Goal: Task Accomplishment & Management: Manage account settings

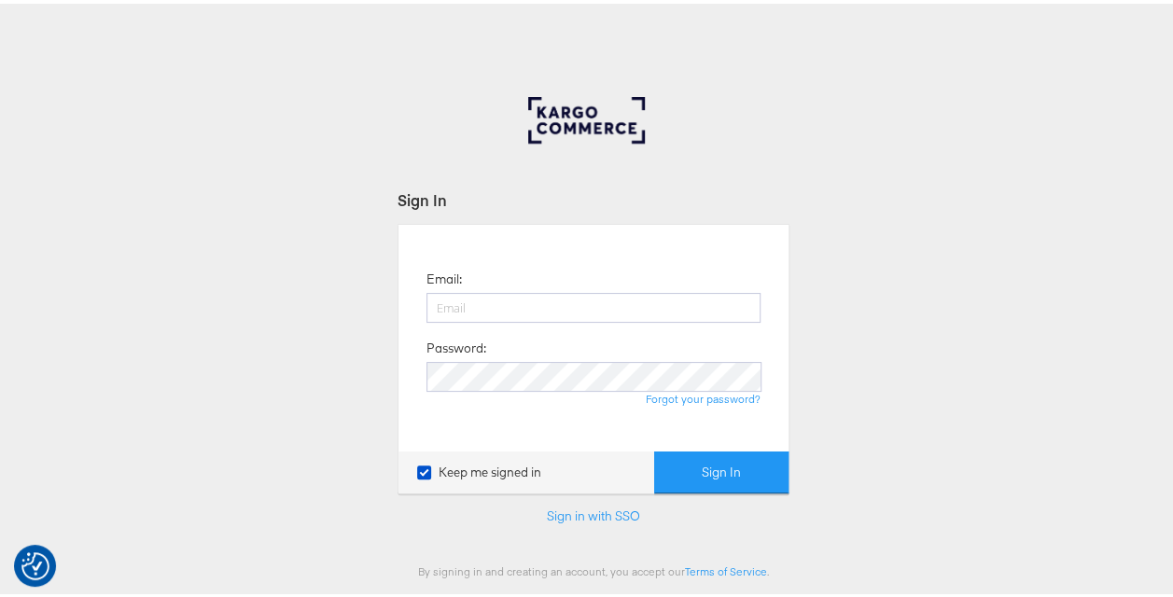
click at [835, 278] on div "Sign In Email: Password: Forgot your password? Keep me signed in Sign In Sign i…" at bounding box center [593, 559] width 1187 height 933
click at [587, 302] on input "email" at bounding box center [593, 304] width 334 height 30
type input "nidhi.vijayvargiya@groupm.com"
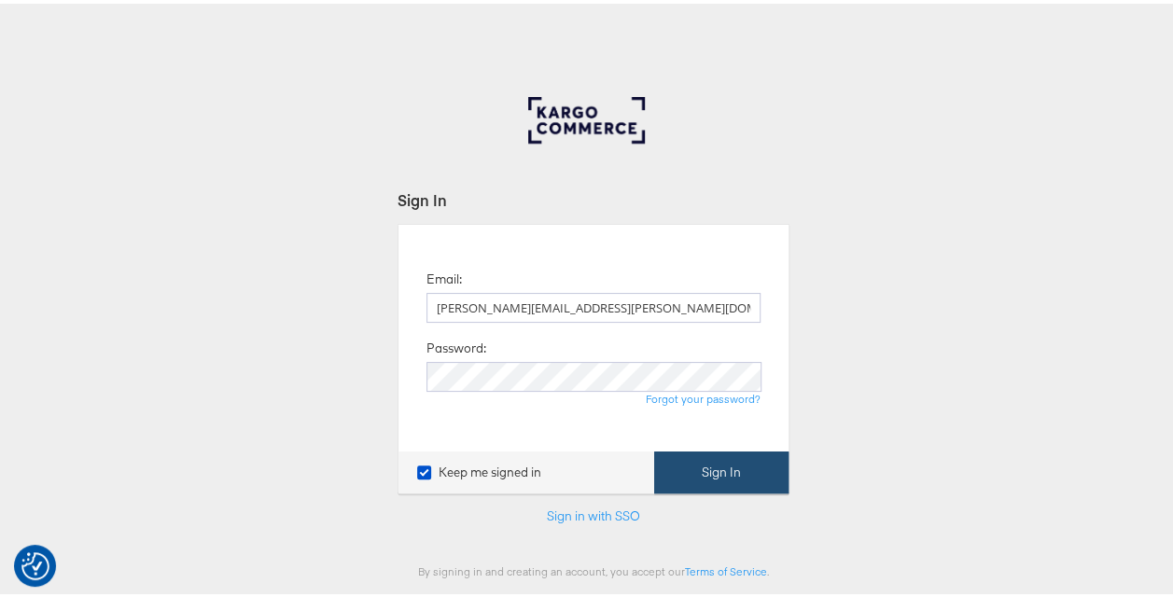
click at [730, 466] on button "Sign In" at bounding box center [721, 469] width 134 height 42
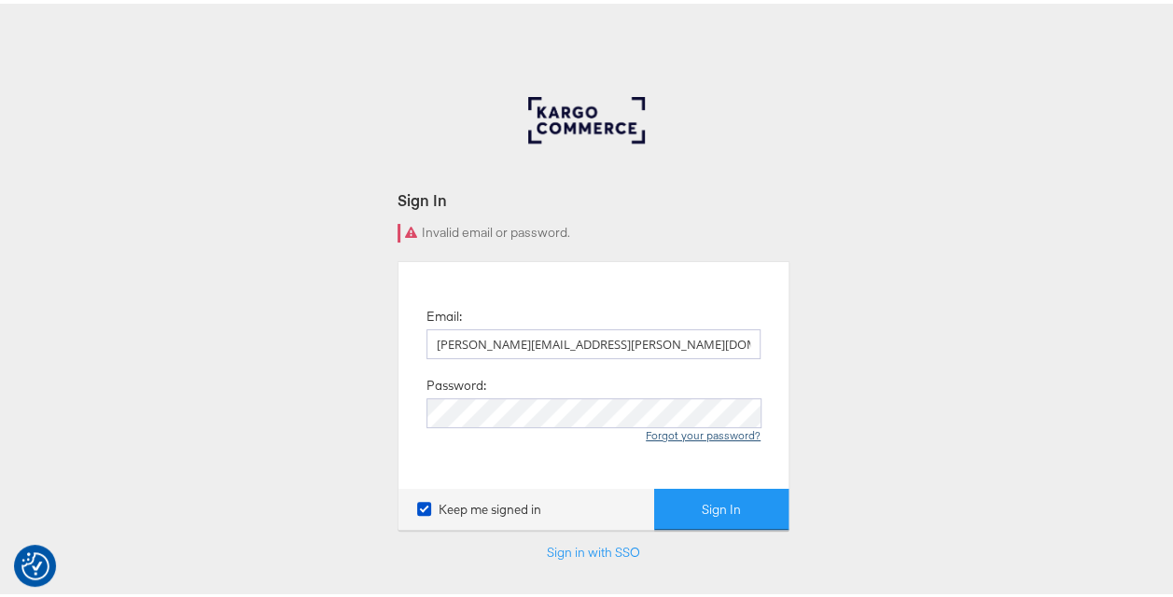
click at [676, 433] on link "Forgot your password?" at bounding box center [703, 432] width 115 height 14
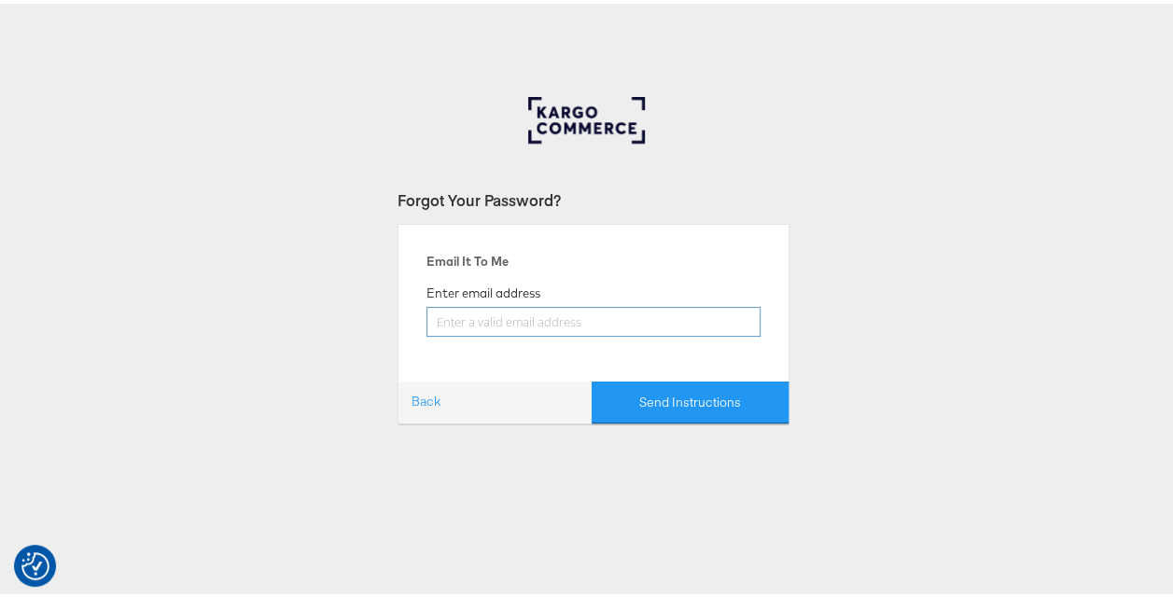
click at [493, 325] on input "email" at bounding box center [593, 318] width 334 height 30
type input "nidhi.vijayvargiya@groupm.com"
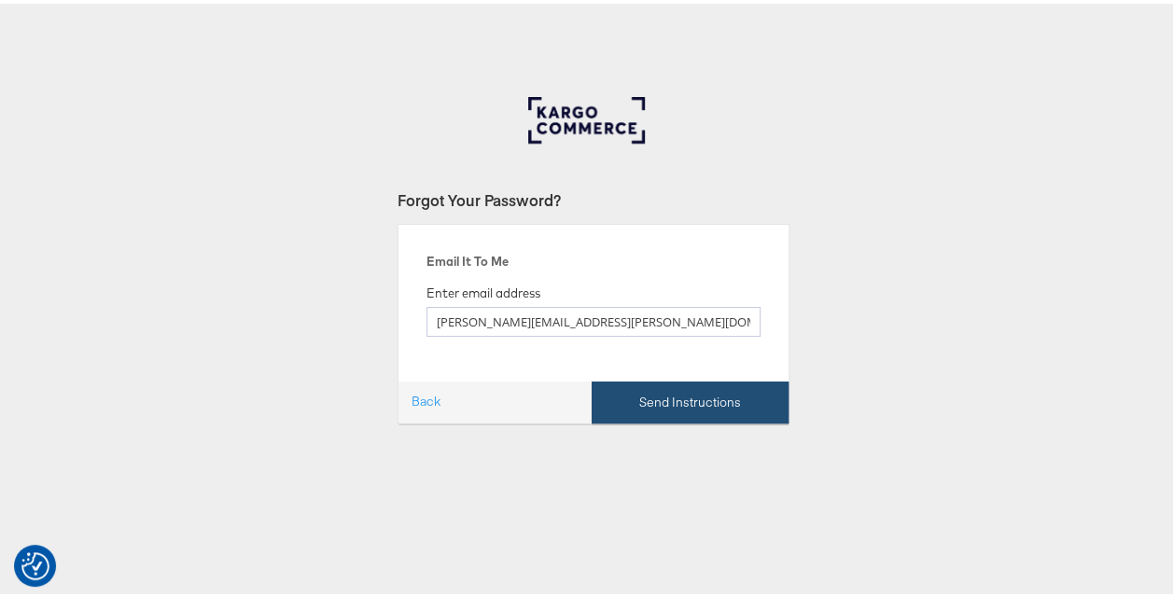
click at [698, 405] on button "Send Instructions" at bounding box center [690, 399] width 197 height 42
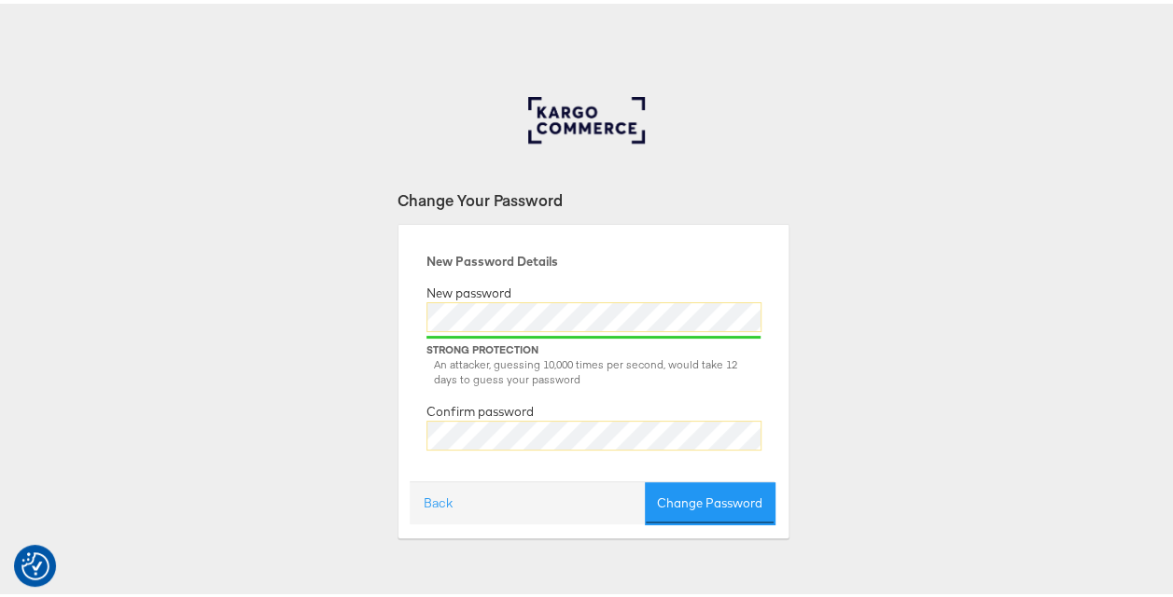
click at [845, 198] on div "Change Your Password New Password Details New password Strong Protection An att…" at bounding box center [593, 559] width 1187 height 933
click at [502, 448] on div at bounding box center [593, 441] width 334 height 48
click at [414, 447] on div "New Password Details New password Strong Protection An attacker, guessing 10,00…" at bounding box center [593, 356] width 362 height 243
click at [401, 427] on div "New Password Details New password Strong Protection An attacker, guessing 10,00…" at bounding box center [594, 377] width 392 height 314
click at [846, 276] on div "Change Your Password New Password Details New password Strong Protection An att…" at bounding box center [593, 559] width 1187 height 933
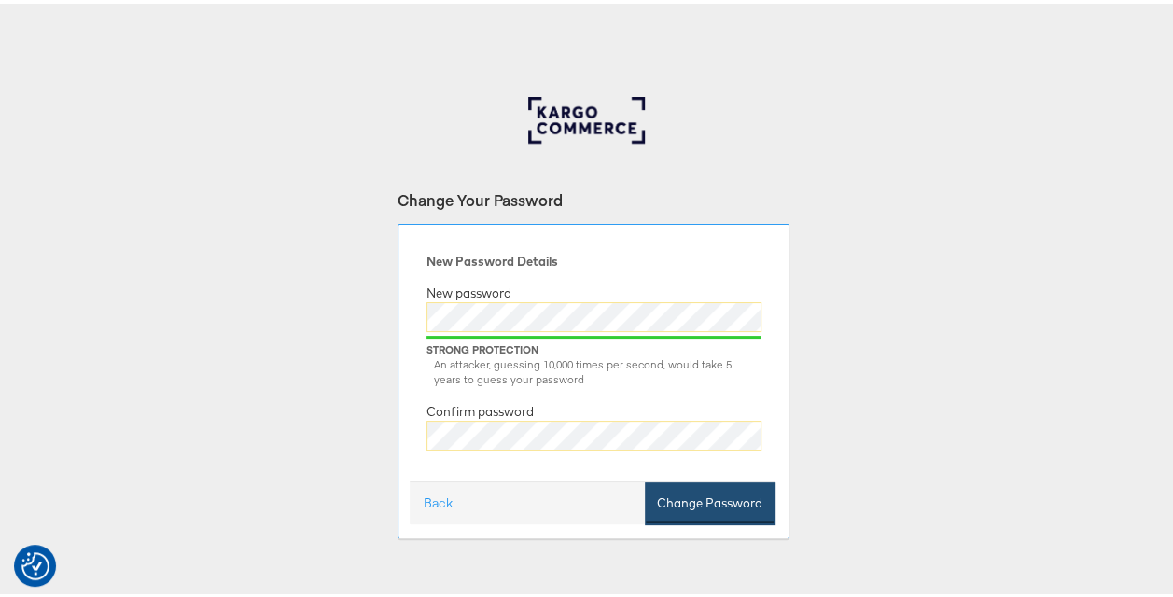
click at [690, 500] on button "Change Password" at bounding box center [710, 500] width 130 height 42
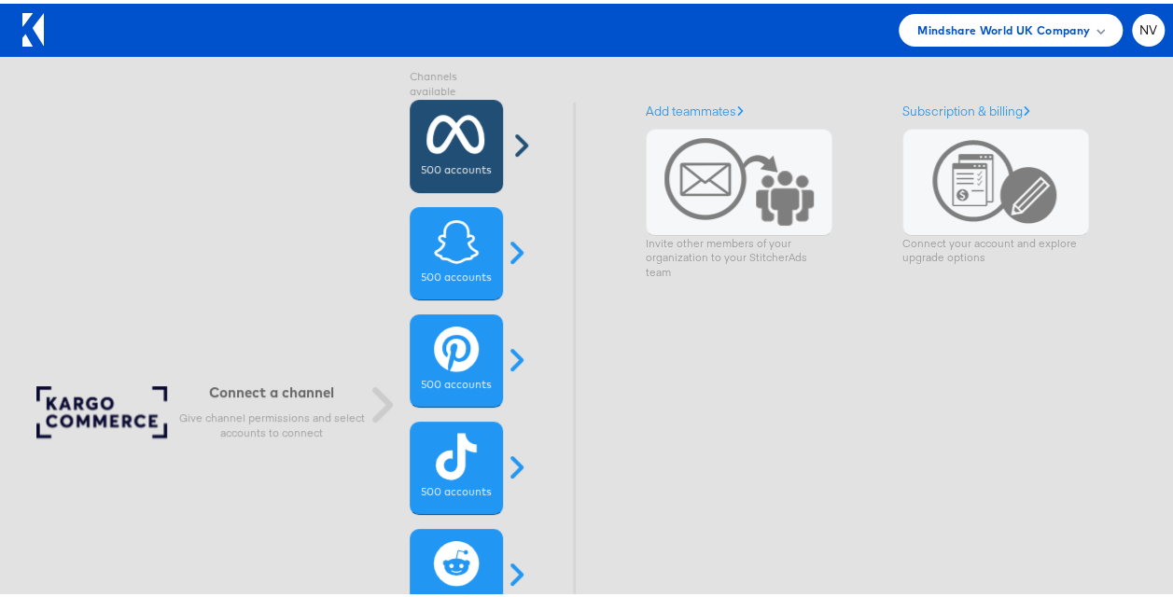
click at [520, 136] on span at bounding box center [520, 142] width 47 height 30
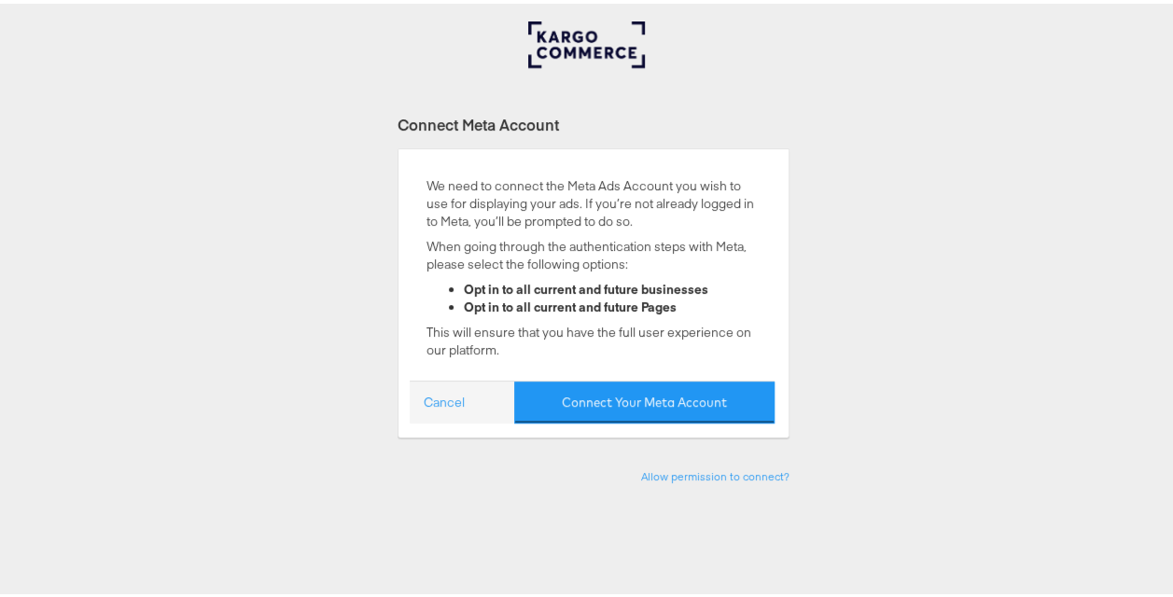
scroll to position [187, 0]
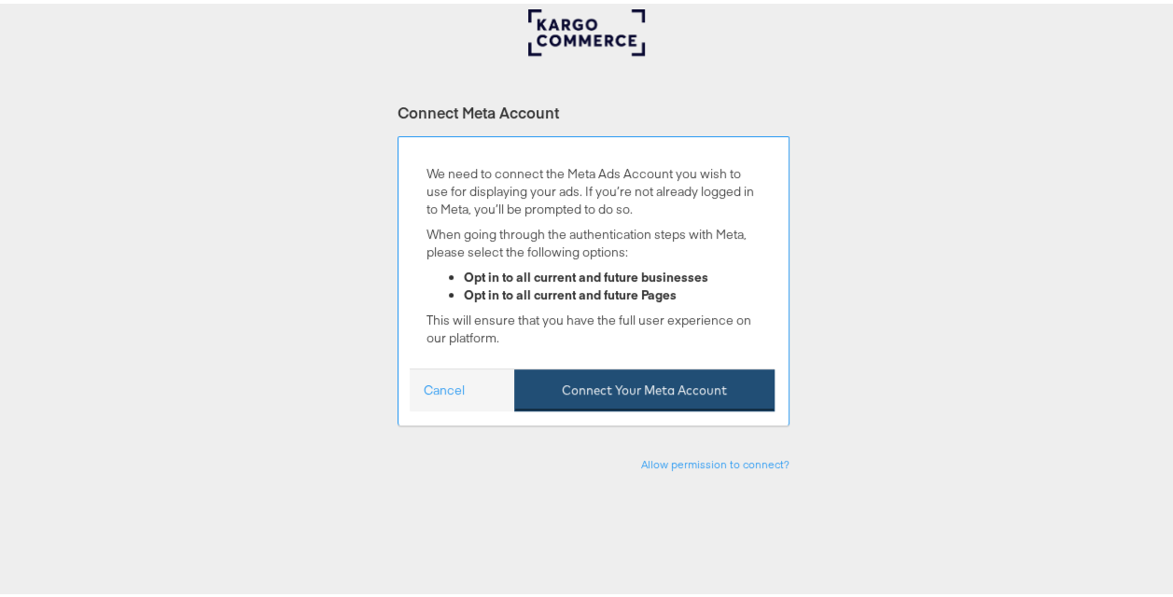
click at [616, 389] on button "Connect Your Meta Account" at bounding box center [644, 387] width 260 height 42
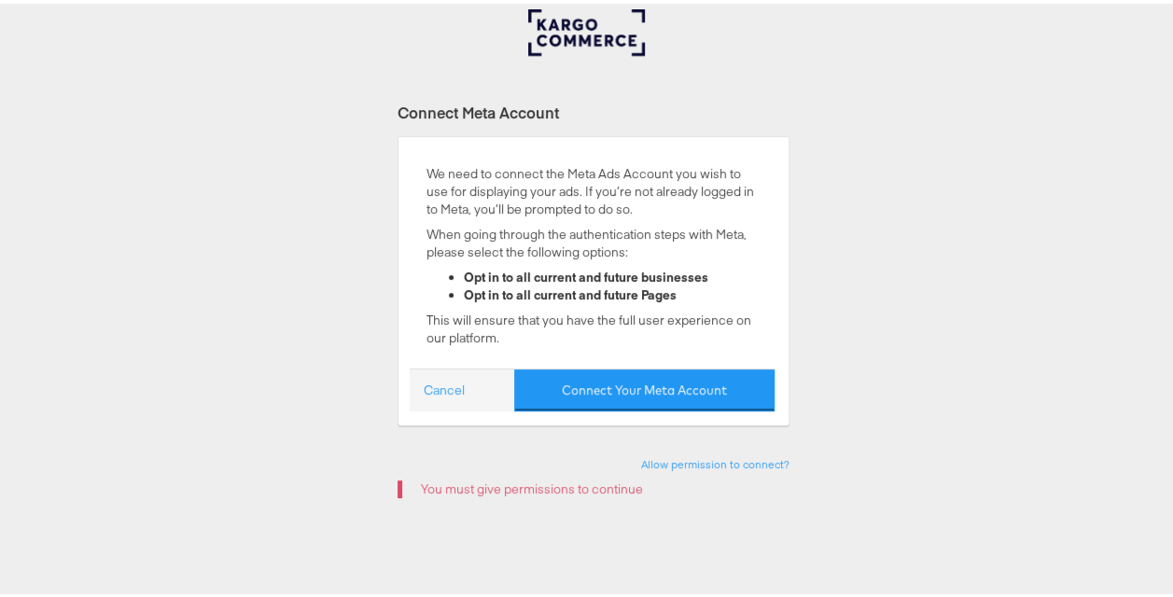
click at [885, 311] on div "Connect Meta Account We need to connect the Meta Ads Account you wish to use fo…" at bounding box center [593, 472] width 1187 height 933
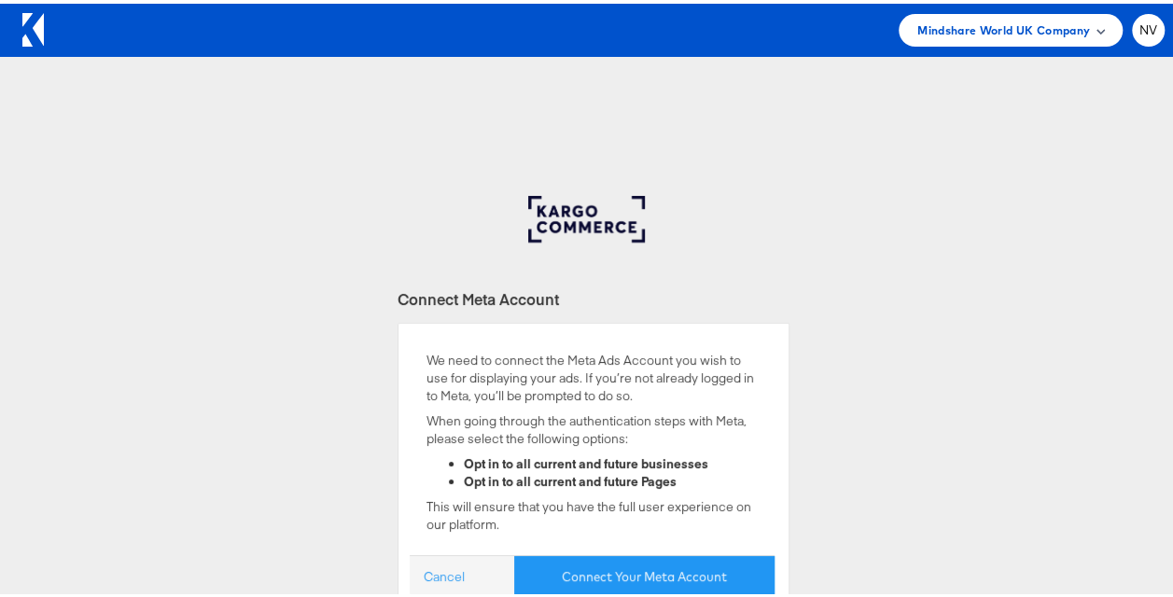
click at [1041, 32] on span "Mindshare World UK Company" at bounding box center [1003, 27] width 173 height 20
click at [1139, 21] on span "NV" at bounding box center [1148, 27] width 19 height 12
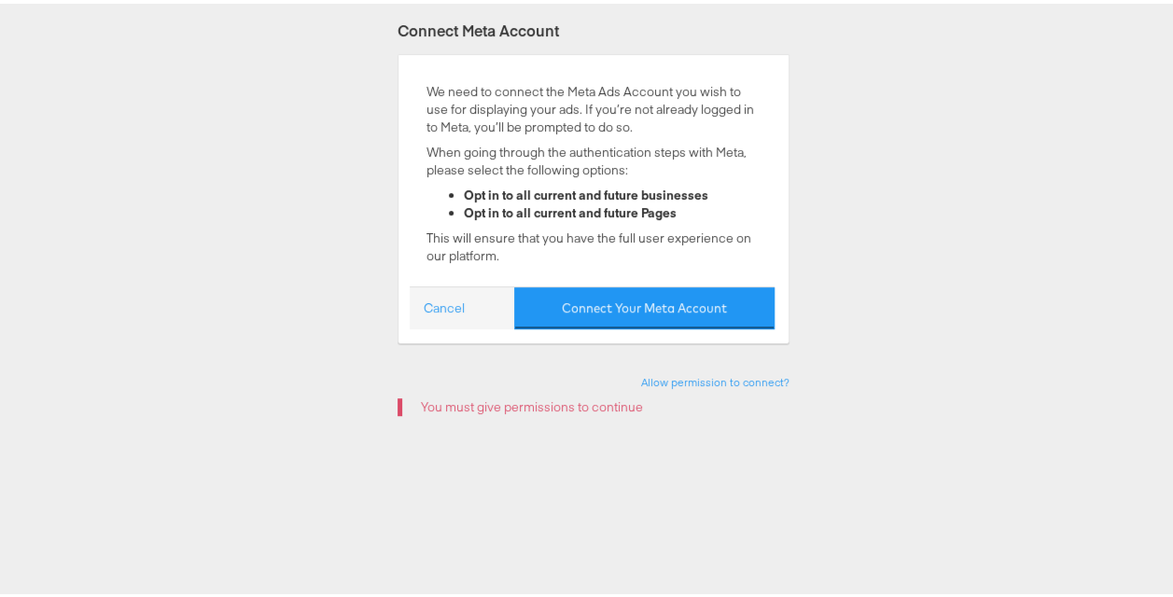
scroll to position [280, 0]
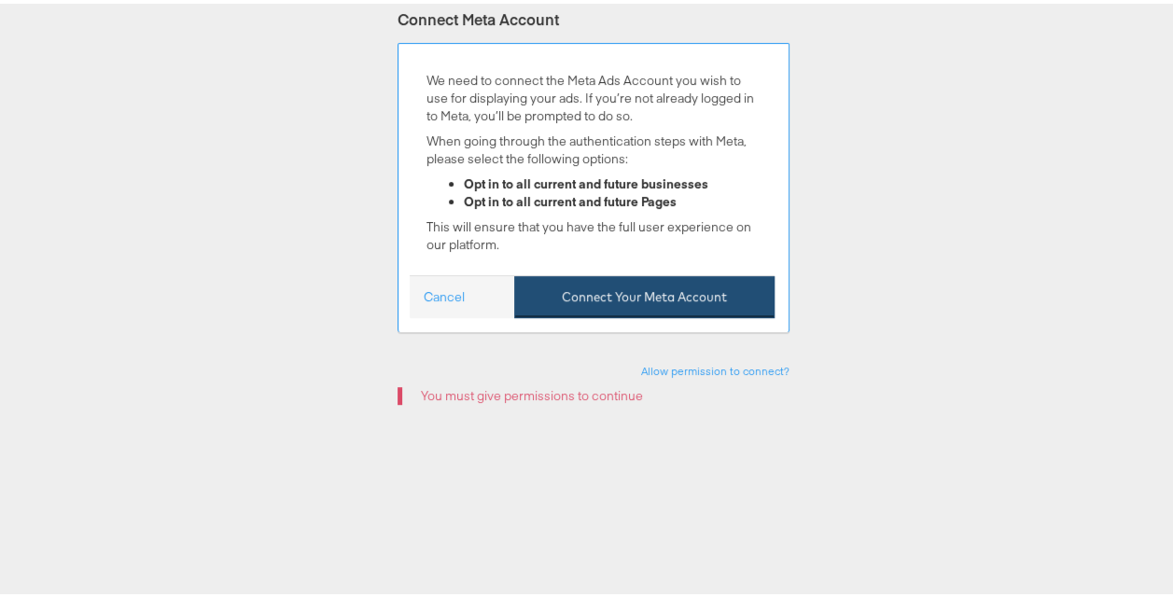
click at [594, 298] on button "Connect Your Meta Account" at bounding box center [644, 293] width 260 height 42
click at [651, 293] on button "Connect Your Meta Account" at bounding box center [644, 293] width 260 height 42
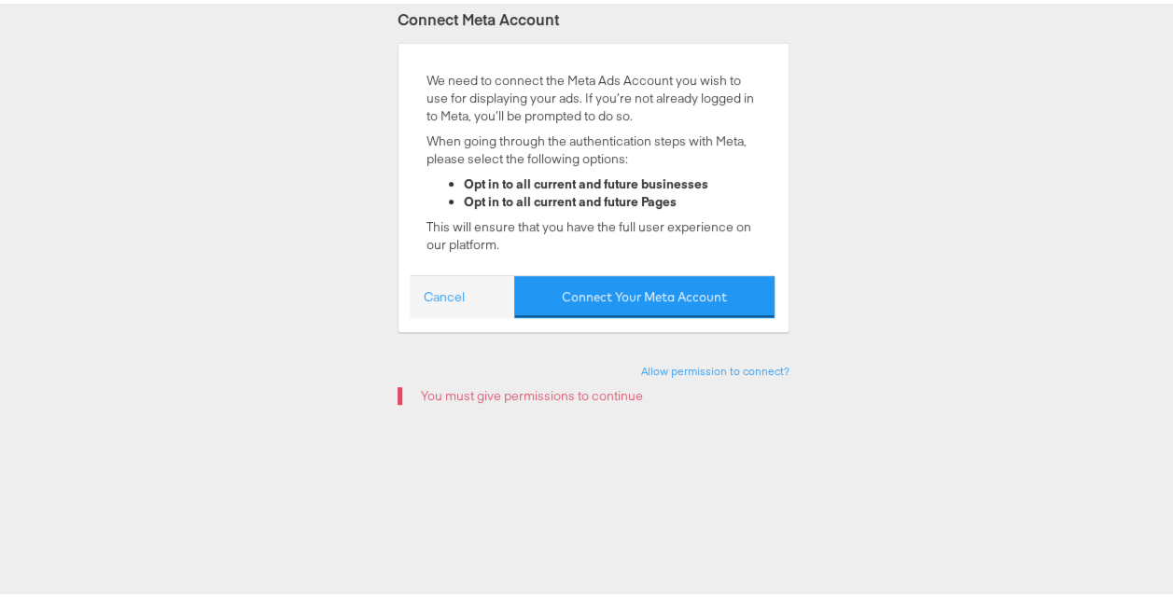
click at [980, 147] on div "Connect Meta Account We need to connect the Meta Ads Account you wish to use fo…" at bounding box center [593, 378] width 1187 height 933
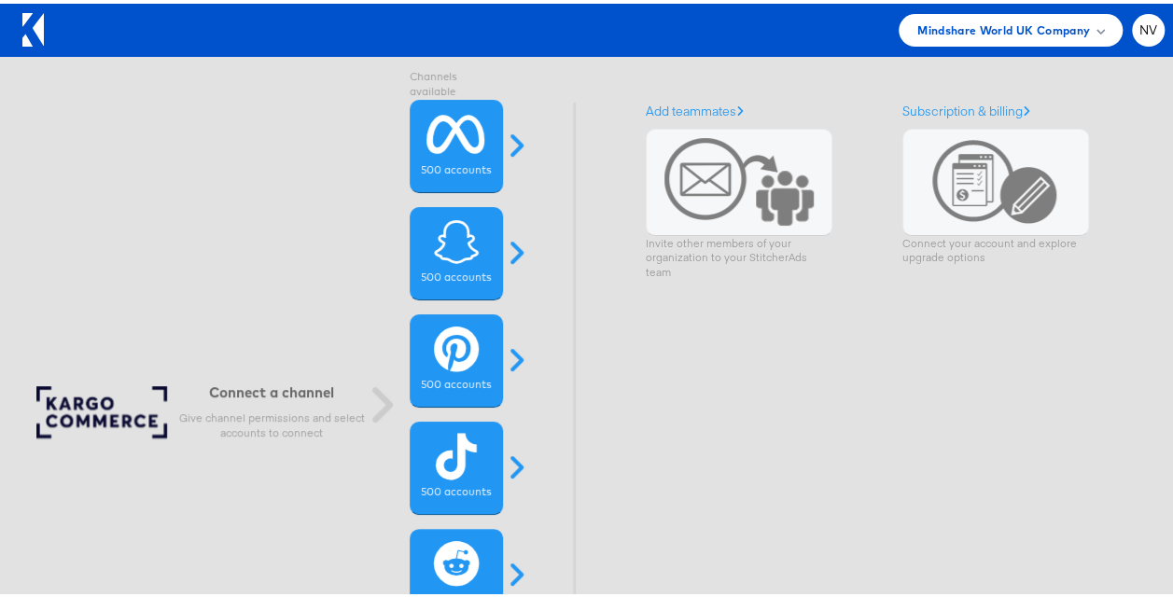
click at [822, 384] on div "Add teammates Invite other members of your organization to your StitcherAds team" at bounding box center [739, 412] width 187 height 627
click at [1064, 19] on span "Mindshare World UK Company" at bounding box center [1003, 27] width 173 height 20
click at [1139, 30] on span "NV" at bounding box center [1148, 27] width 19 height 12
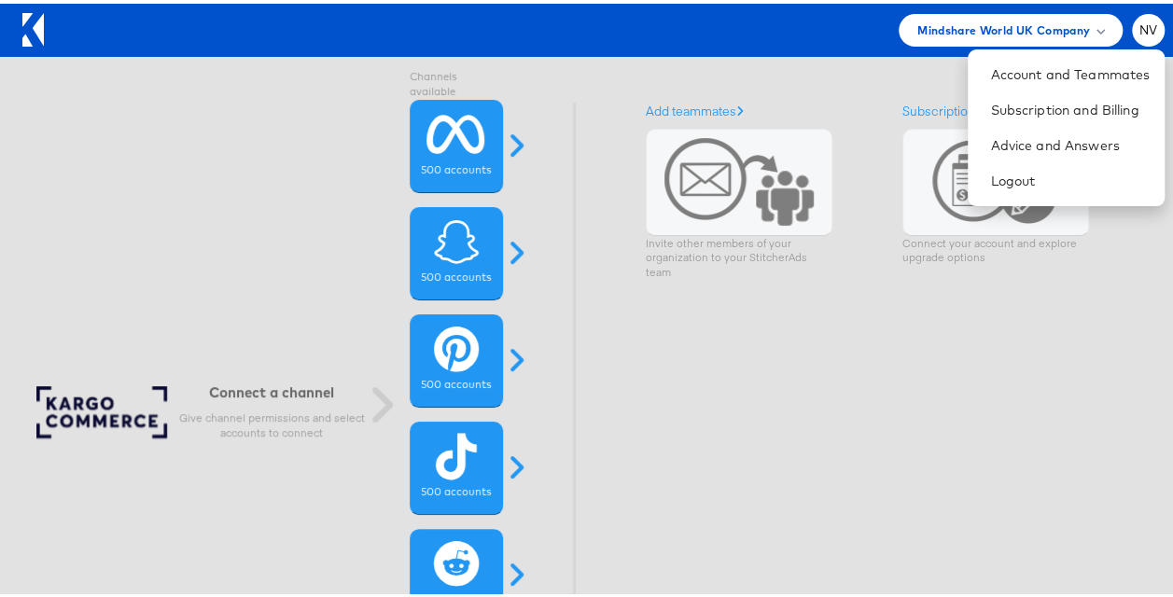
click at [1100, 304] on div "Add teammates Invite other members of your organization to your StitcherAds tea…" at bounding box center [853, 412] width 560 height 627
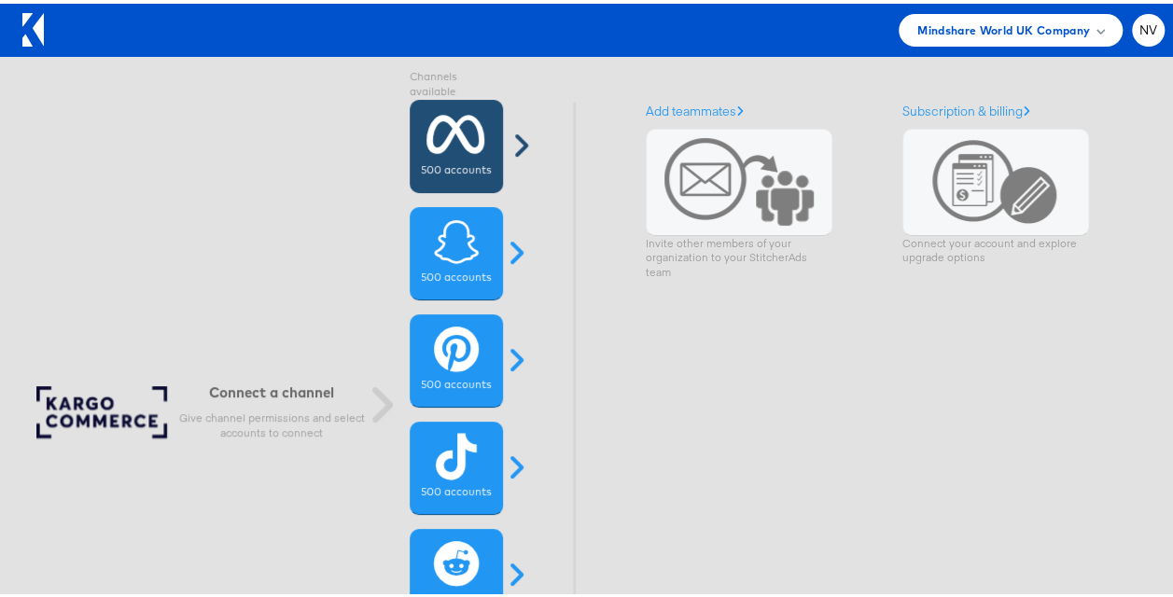
click at [465, 165] on label "500 accounts" at bounding box center [456, 167] width 70 height 15
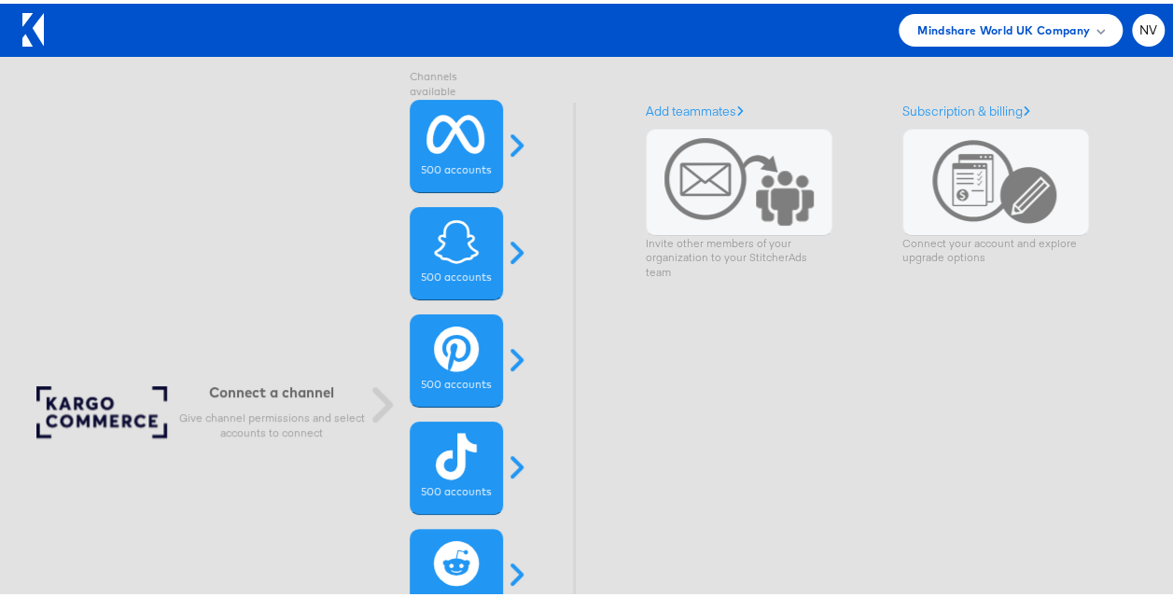
click at [646, 325] on div "Add teammates Invite other members of your organization to your StitcherAds team" at bounding box center [739, 412] width 187 height 627
click at [1139, 26] on span "NV" at bounding box center [1148, 27] width 19 height 12
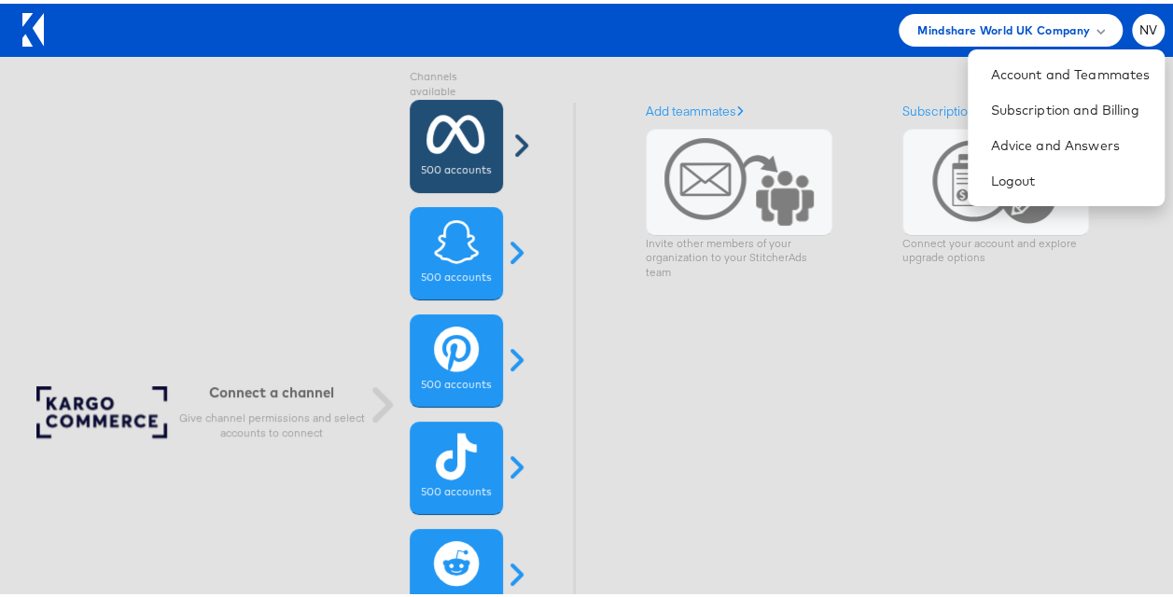
click at [468, 160] on label "500 accounts" at bounding box center [456, 167] width 70 height 15
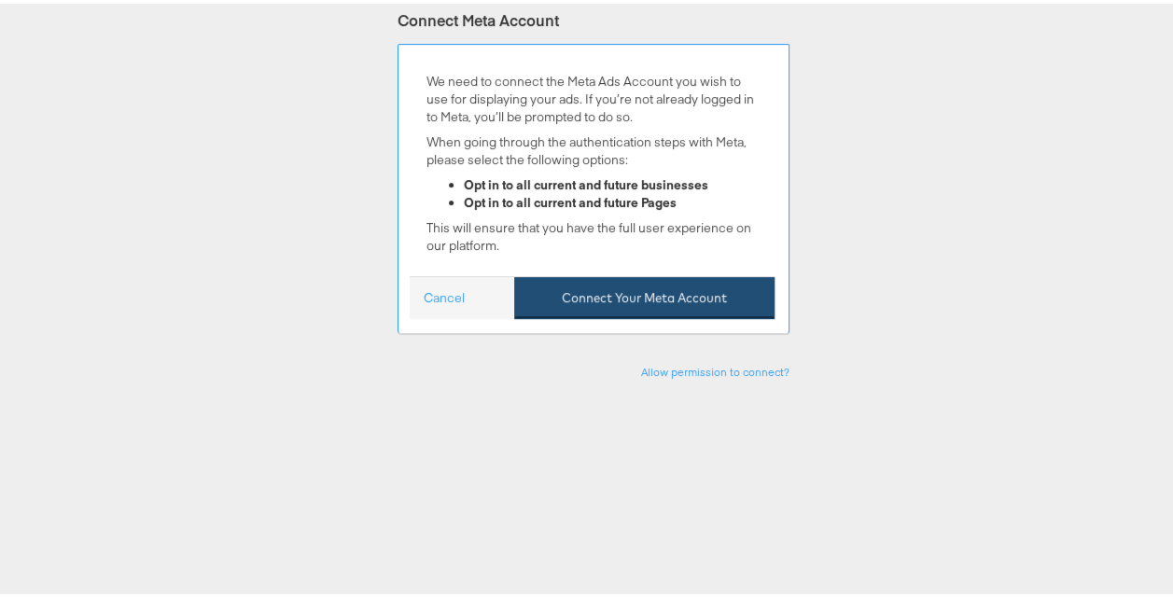
scroll to position [280, 0]
click at [646, 294] on button "Connect Your Meta Account" at bounding box center [644, 293] width 260 height 42
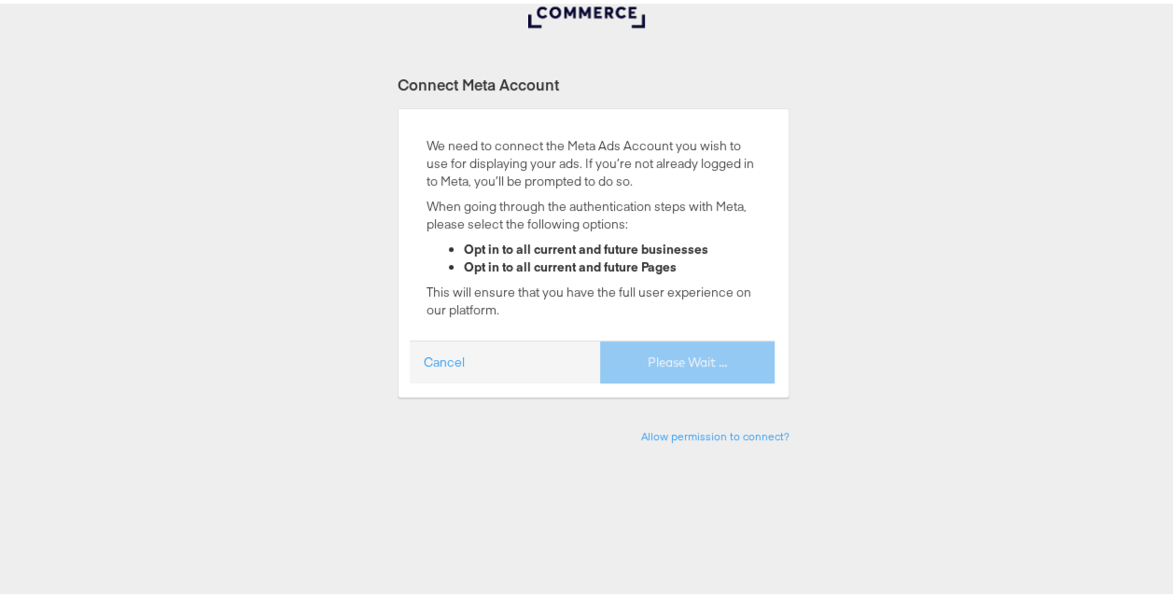
scroll to position [187, 0]
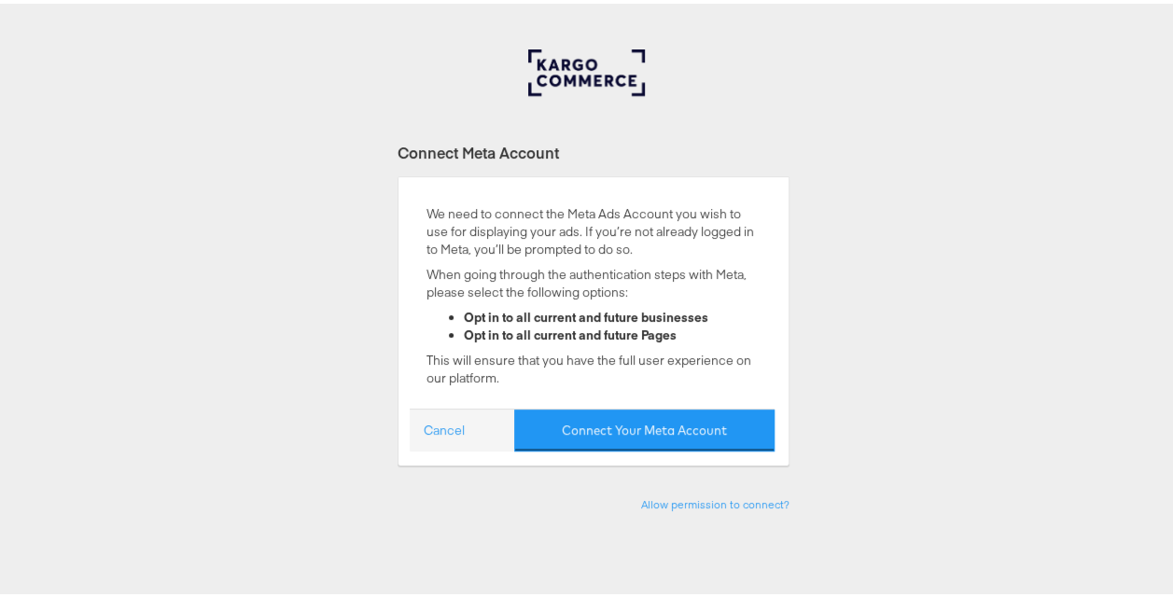
scroll to position [280, 0]
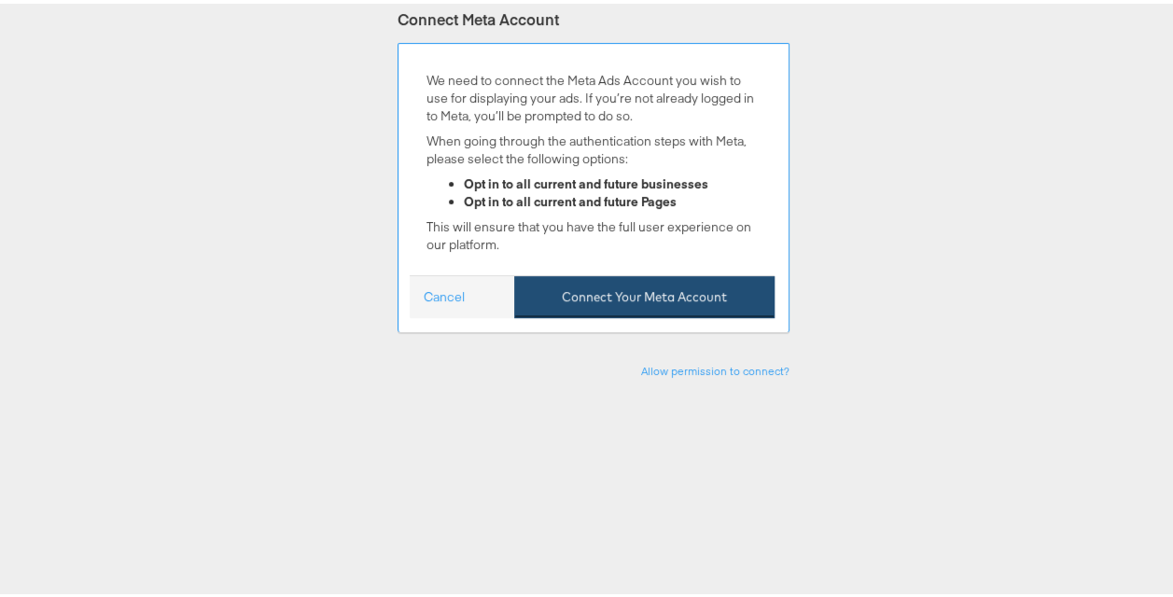
click at [653, 286] on button "Connect Your Meta Account" at bounding box center [644, 293] width 260 height 42
click at [668, 288] on button "Connect Your Meta Account" at bounding box center [644, 293] width 260 height 42
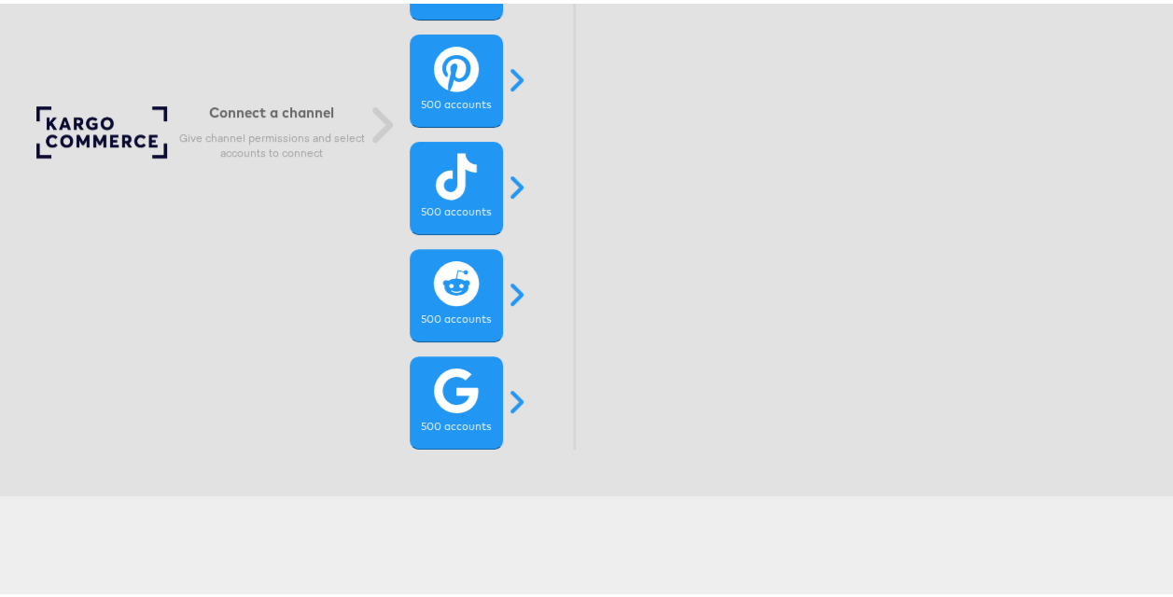
scroll to position [93, 0]
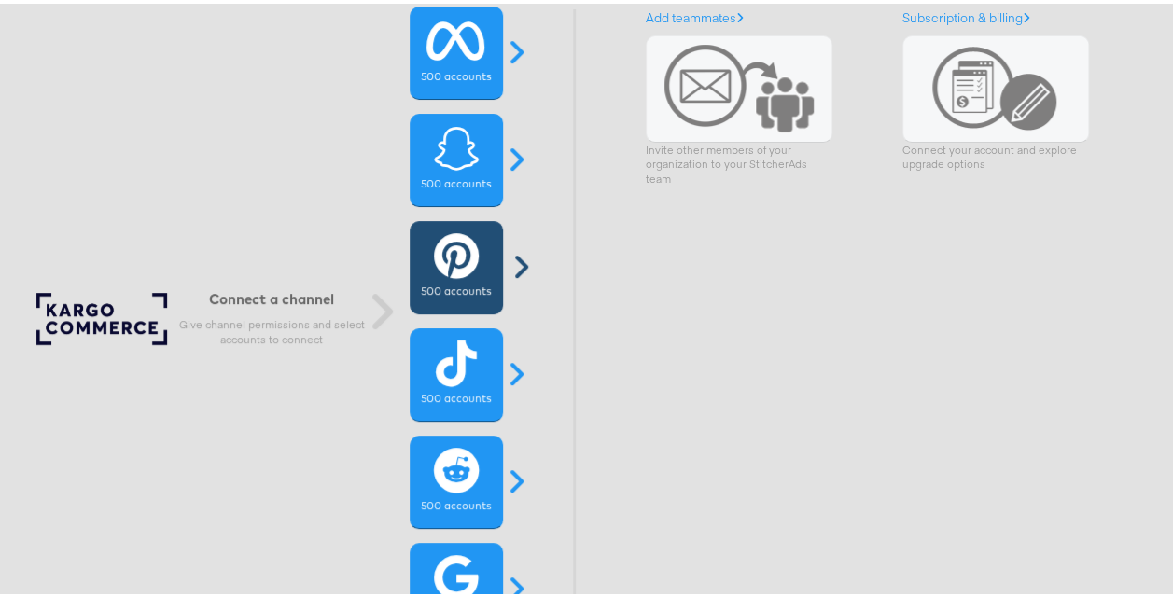
click at [501, 265] on span at bounding box center [520, 263] width 47 height 30
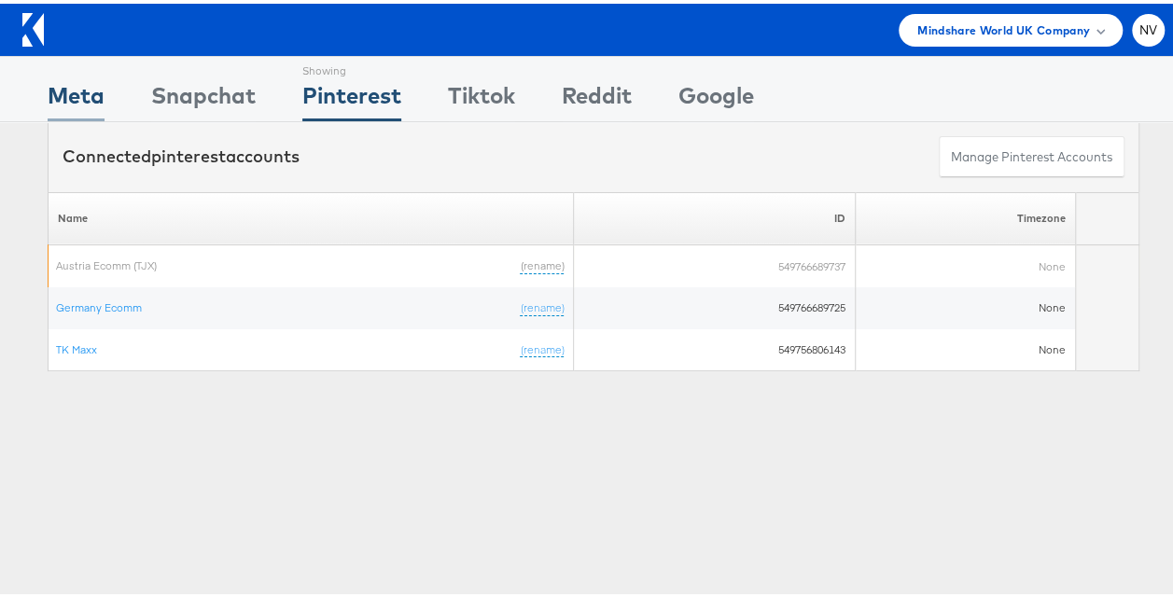
click at [63, 95] on div "Meta" at bounding box center [76, 97] width 57 height 42
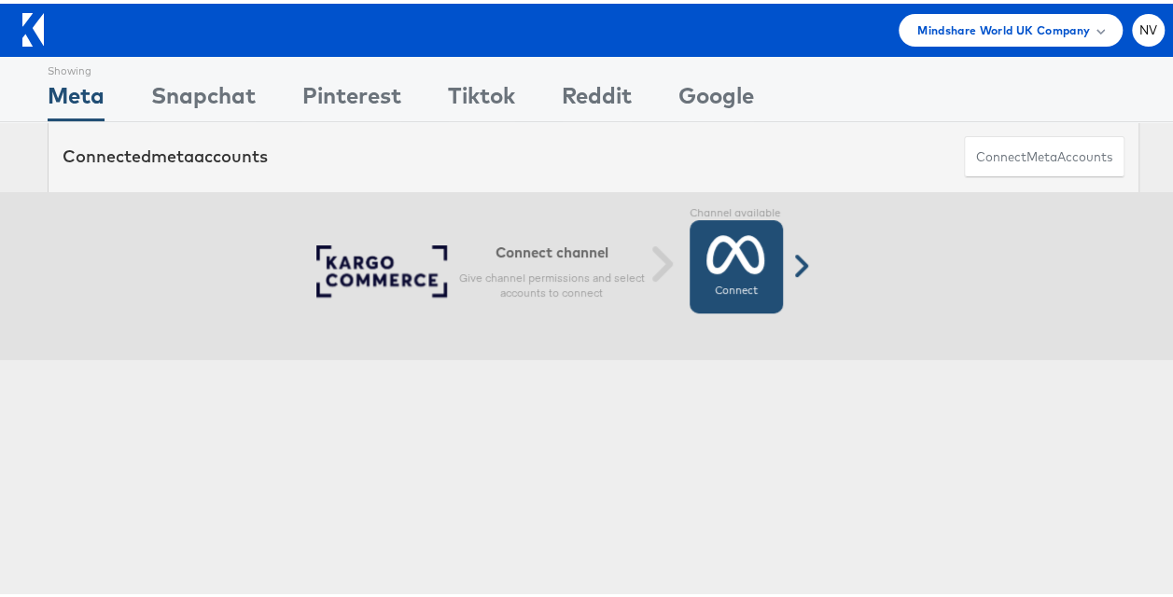
click at [721, 280] on label "Connect" at bounding box center [736, 287] width 43 height 15
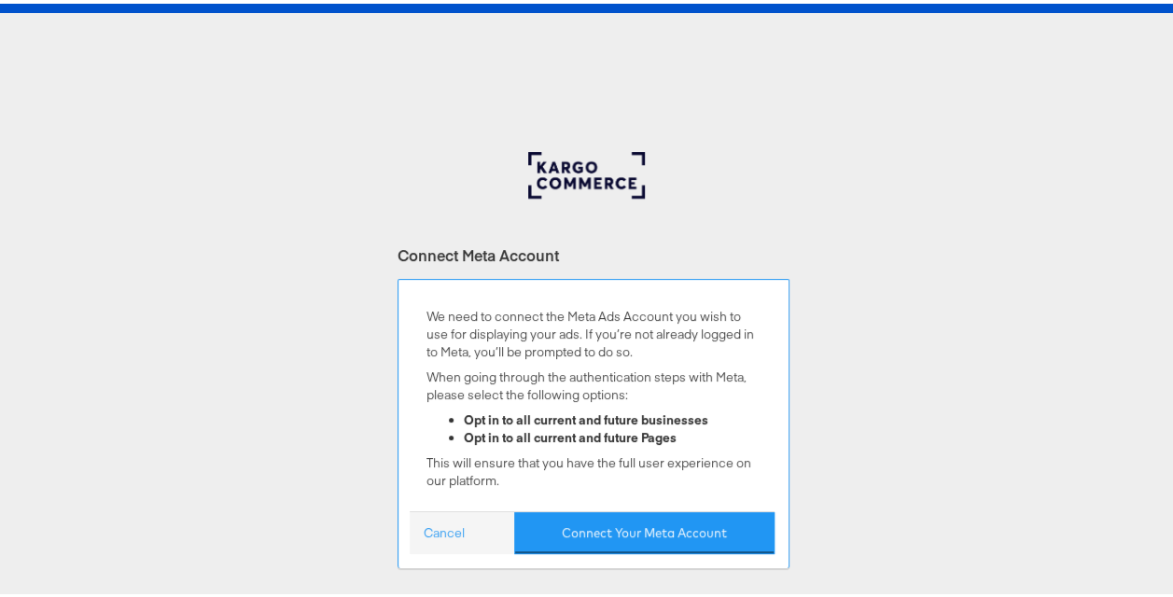
scroll to position [187, 0]
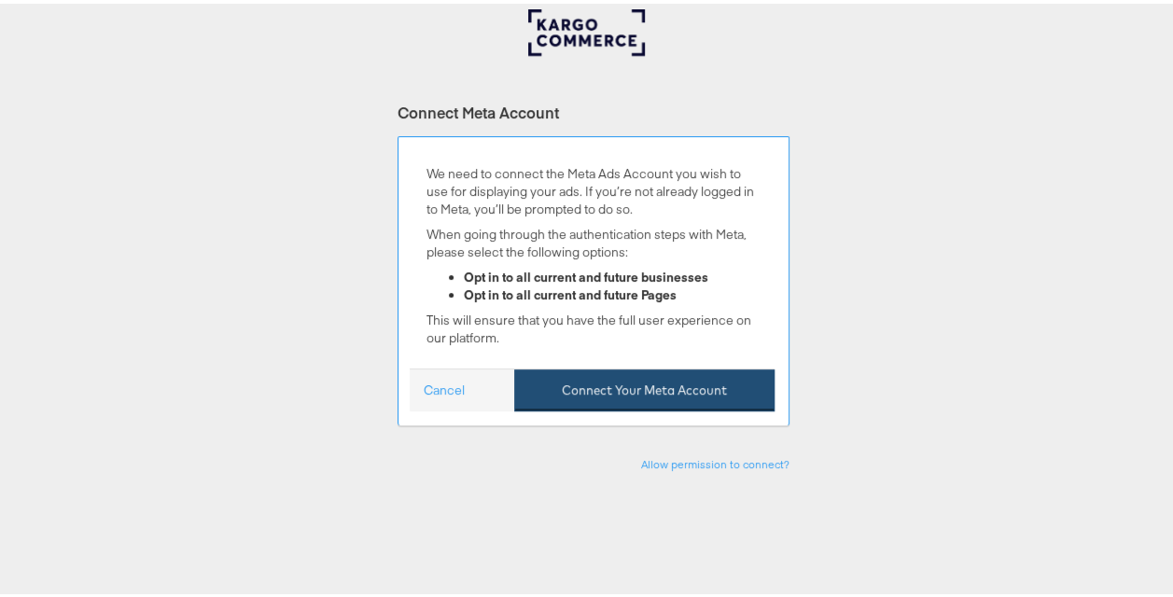
click at [638, 389] on button "Connect Your Meta Account" at bounding box center [644, 387] width 260 height 42
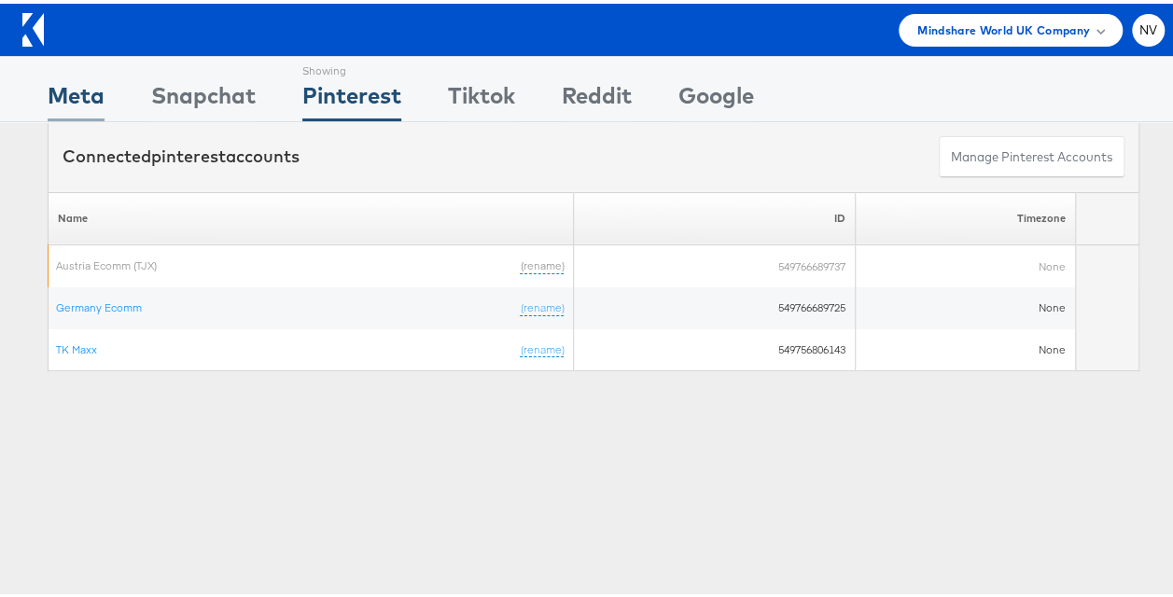
click at [84, 90] on div "Meta" at bounding box center [76, 97] width 57 height 42
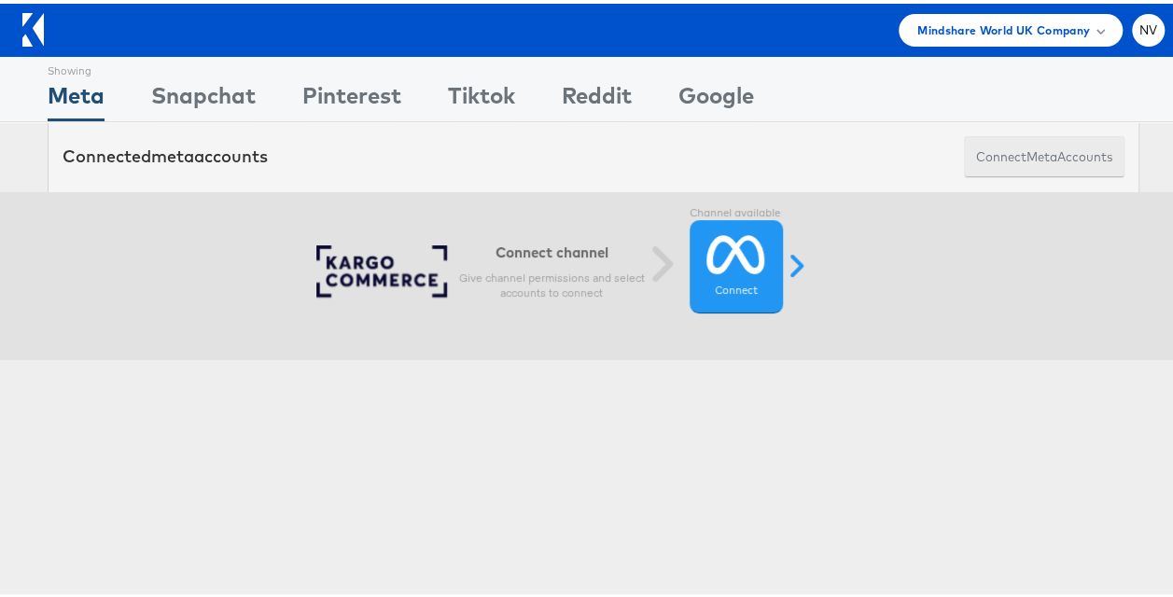
click at [1030, 154] on span "meta" at bounding box center [1041, 154] width 31 height 18
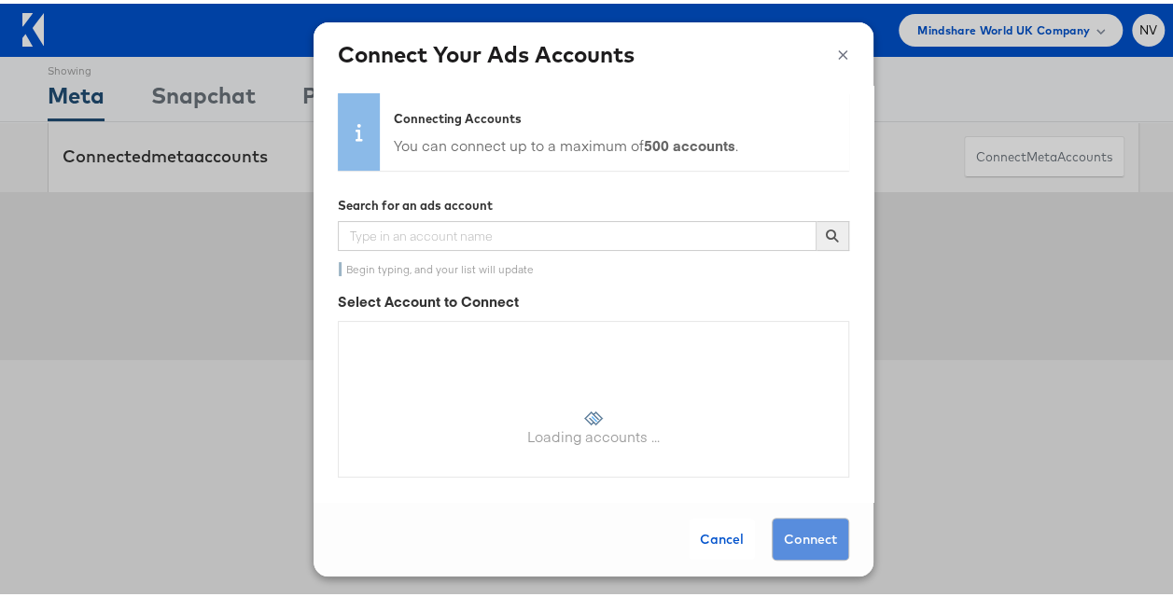
scroll to position [12, 0]
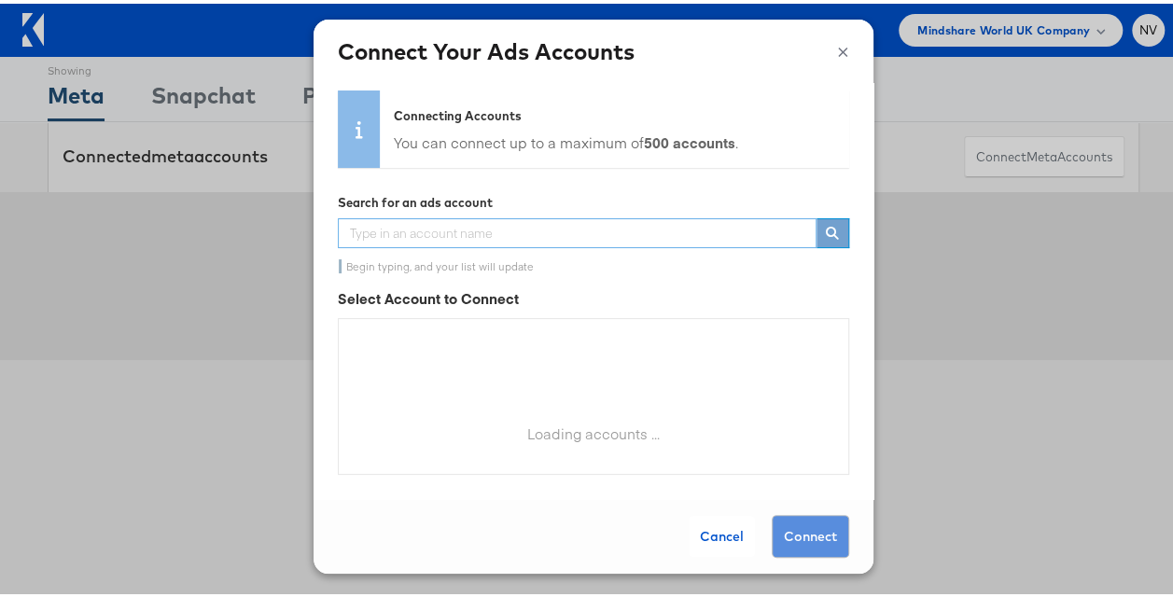
click at [580, 231] on input "text" at bounding box center [577, 230] width 479 height 30
type input "t"
click at [353, 125] on icon at bounding box center [359, 126] width 42 height 19
click at [826, 226] on icon at bounding box center [832, 229] width 13 height 13
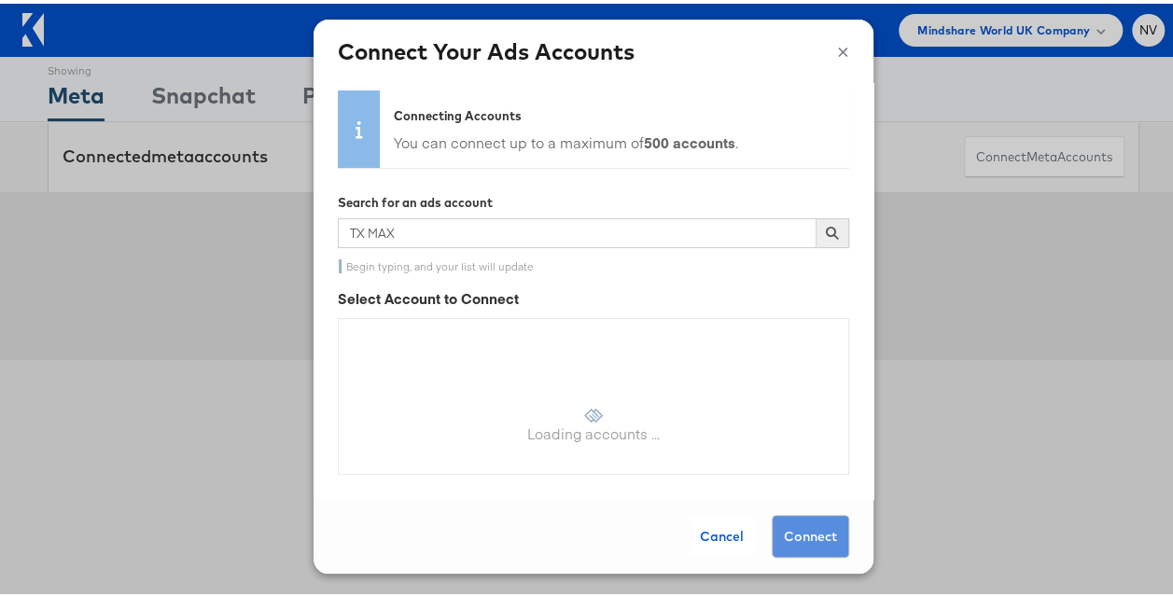
click at [826, 226] on icon at bounding box center [832, 229] width 13 height 13
click at [569, 232] on input "TX MAX" at bounding box center [577, 230] width 479 height 30
click at [789, 533] on div "Cancel Connect" at bounding box center [594, 533] width 560 height 75
click at [664, 220] on input "TX MAX" at bounding box center [577, 230] width 479 height 30
click at [511, 233] on input "TX MAX" at bounding box center [577, 230] width 479 height 30
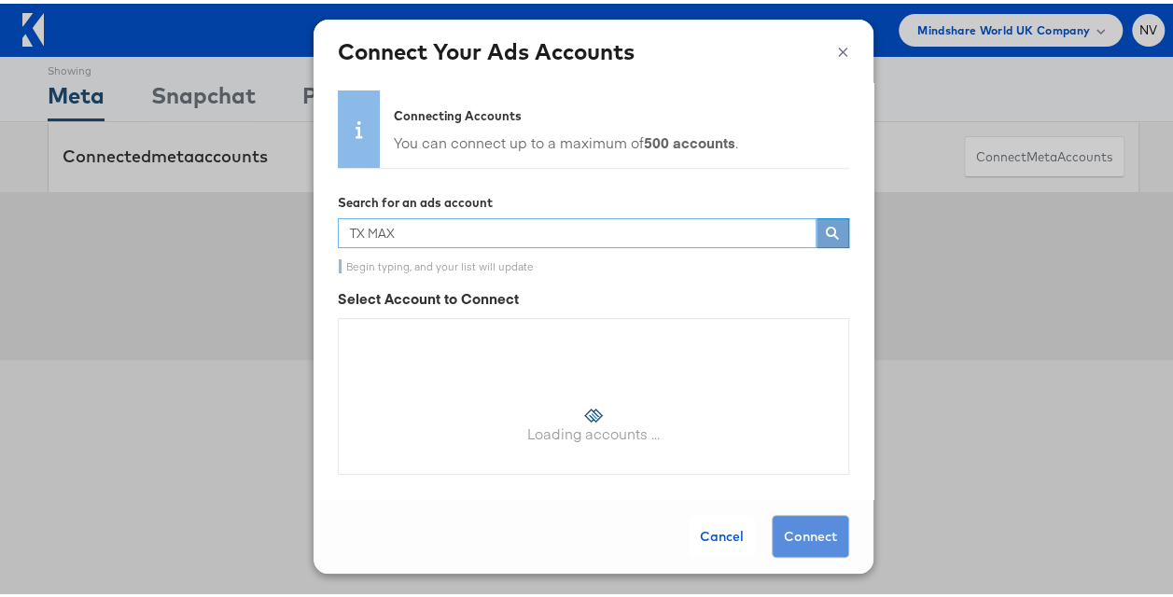
click at [511, 233] on input "TX MAX" at bounding box center [577, 230] width 479 height 30
paste input "K Maxx ("
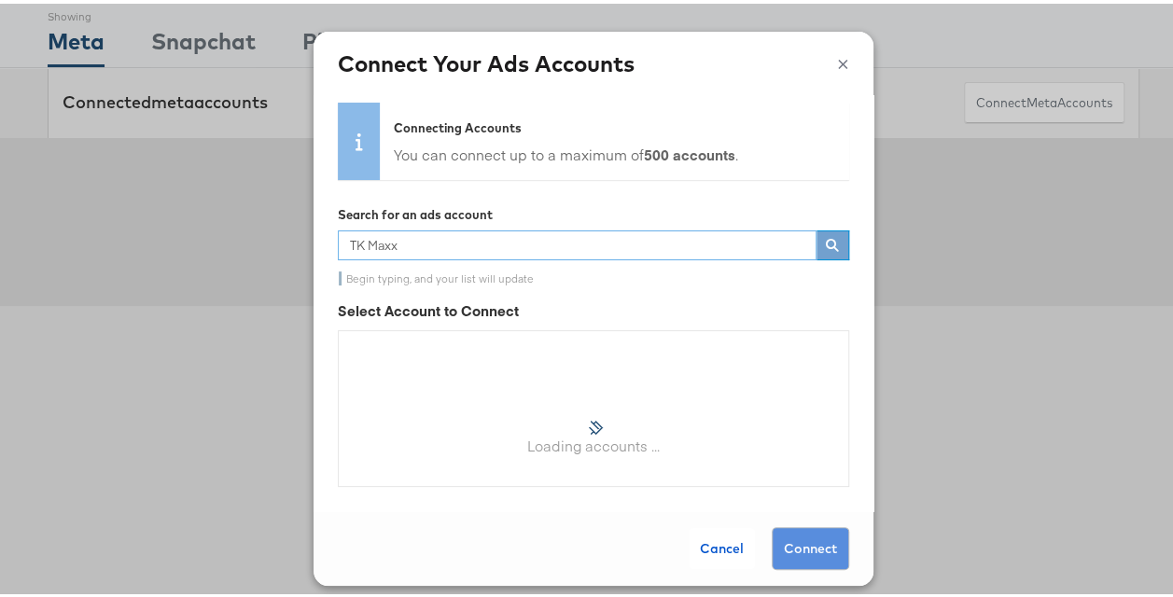
scroll to position [0, 0]
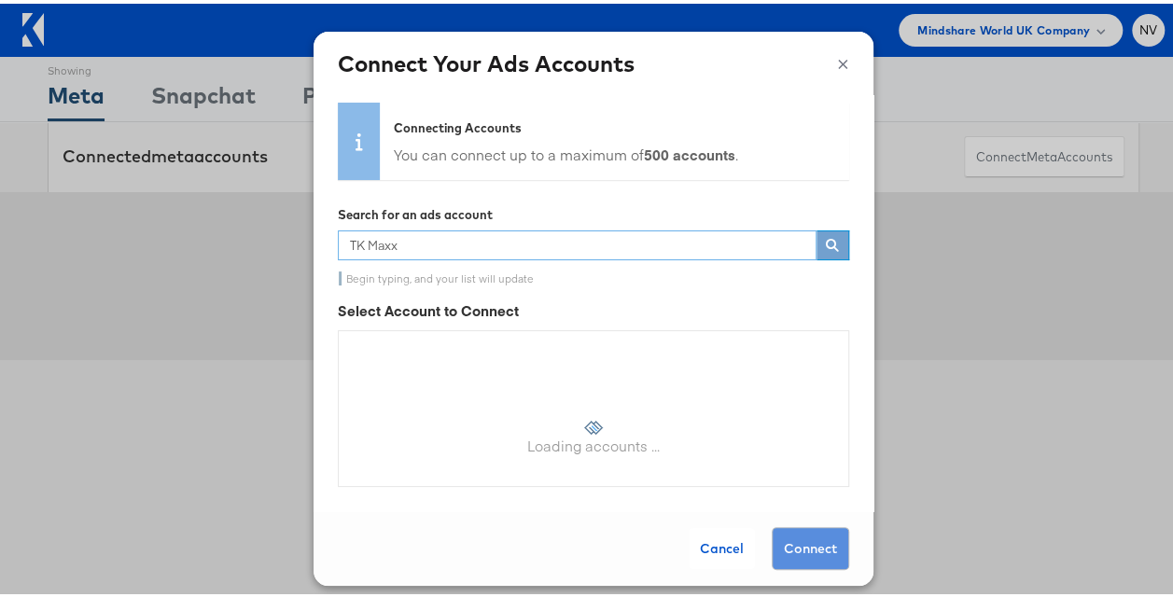
type input "TK Maxx"
click at [778, 548] on div "Cancel Connect" at bounding box center [594, 545] width 560 height 75
click at [778, 546] on div "Cancel Connect" at bounding box center [594, 545] width 560 height 75
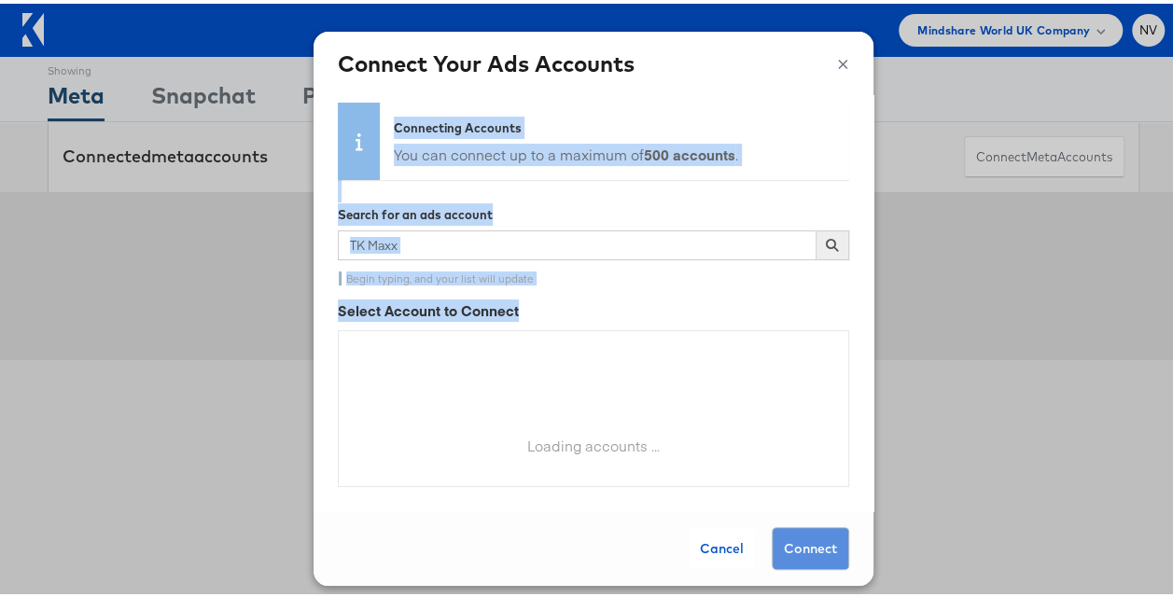
drag, startPoint x: 698, startPoint y: 58, endPoint x: 678, endPoint y: 283, distance: 225.7
click at [678, 283] on div "× Connect Your Ads Accounts Connecting Accounts You can connect up to a maximum…" at bounding box center [594, 305] width 560 height 554
drag, startPoint x: 678, startPoint y: 283, endPoint x: 837, endPoint y: 59, distance: 274.5
click at [838, 59] on div "× Connect Your Ads Accounts" at bounding box center [594, 59] width 560 height 63
click at [837, 61] on button "×" at bounding box center [843, 58] width 12 height 28
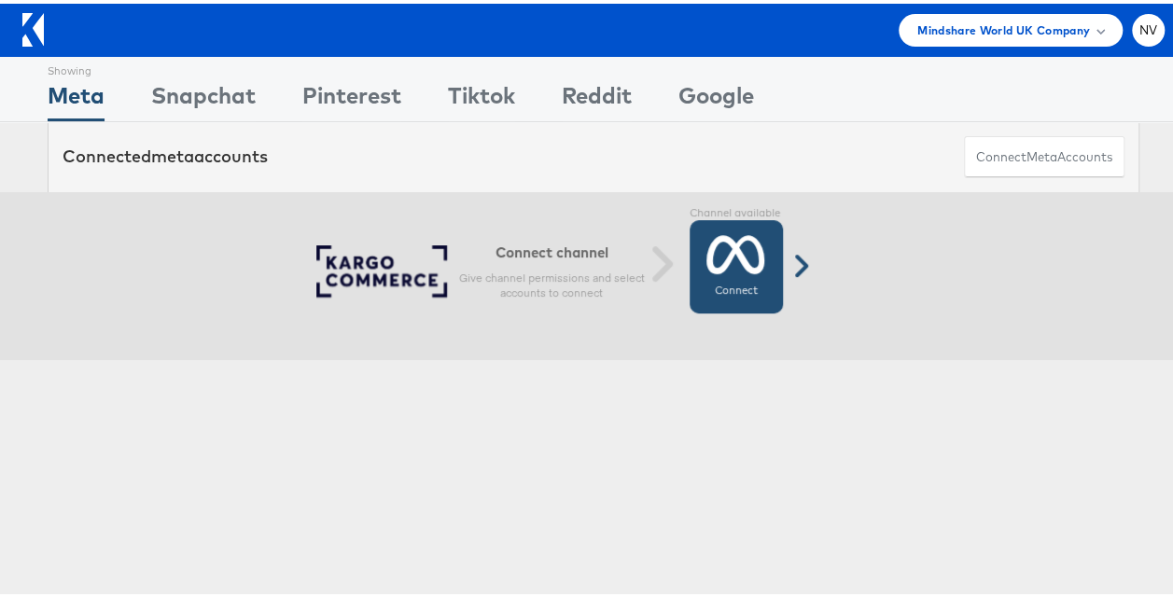
click at [760, 266] on link "Connect Connected" at bounding box center [736, 262] width 93 height 93
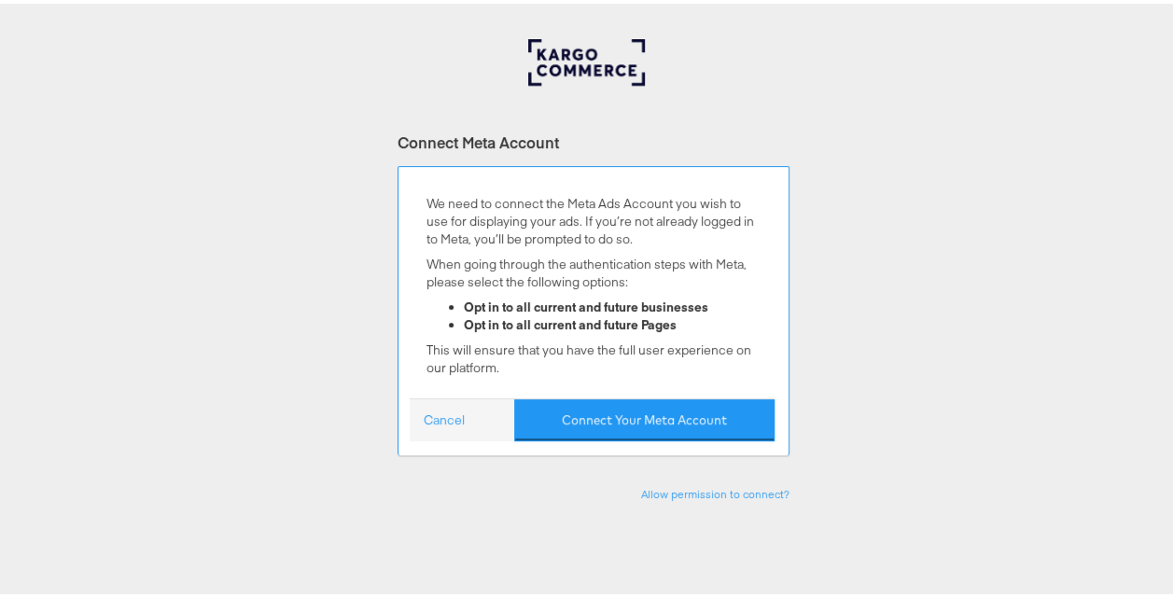
scroll to position [187, 0]
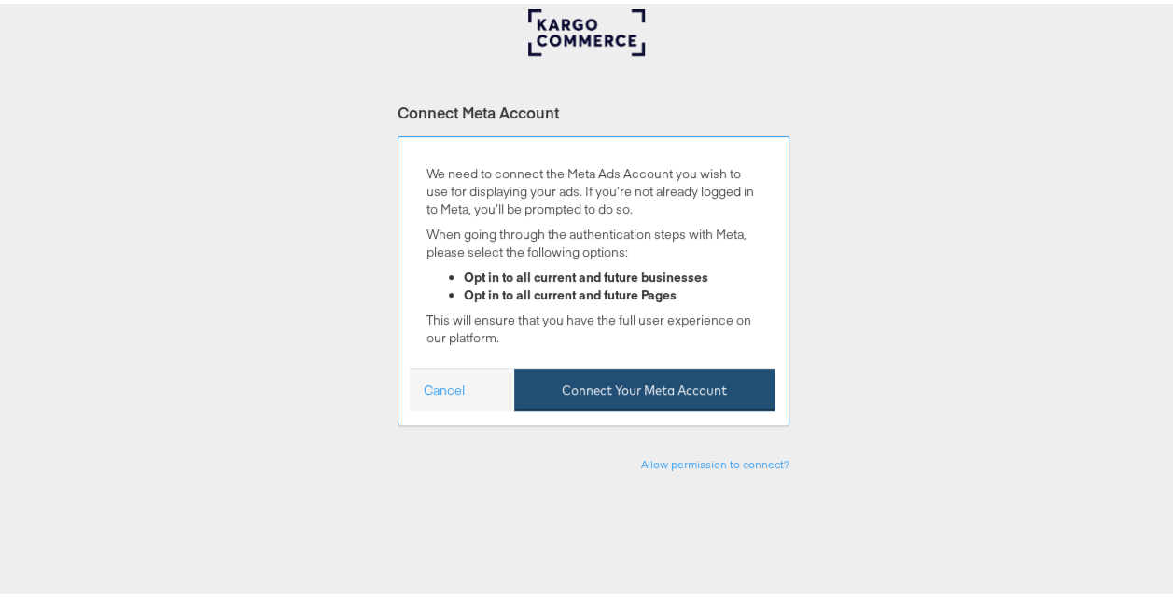
click at [638, 388] on button "Connect Your Meta Account" at bounding box center [644, 387] width 260 height 42
